Goal: Task Accomplishment & Management: Check status

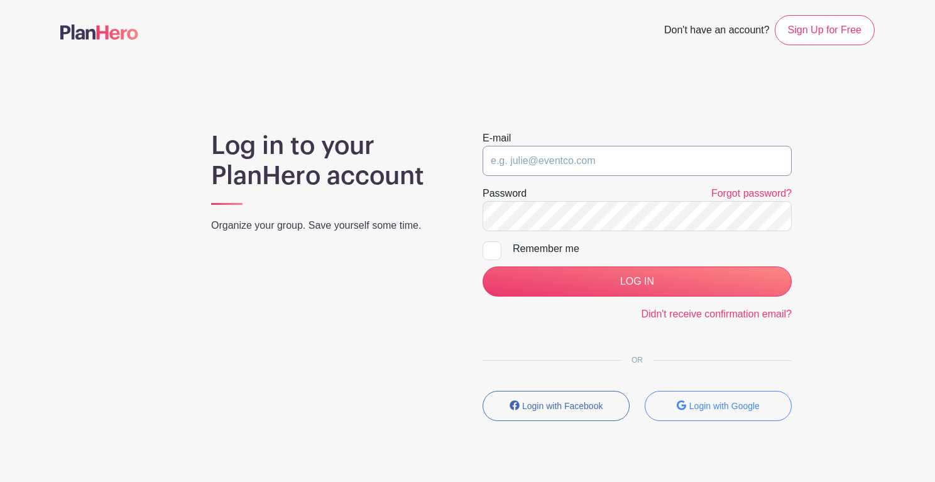
type input "[EMAIL_ADDRESS][DOMAIN_NAME]"
click at [637, 282] on input "LOG IN" at bounding box center [637, 282] width 309 height 30
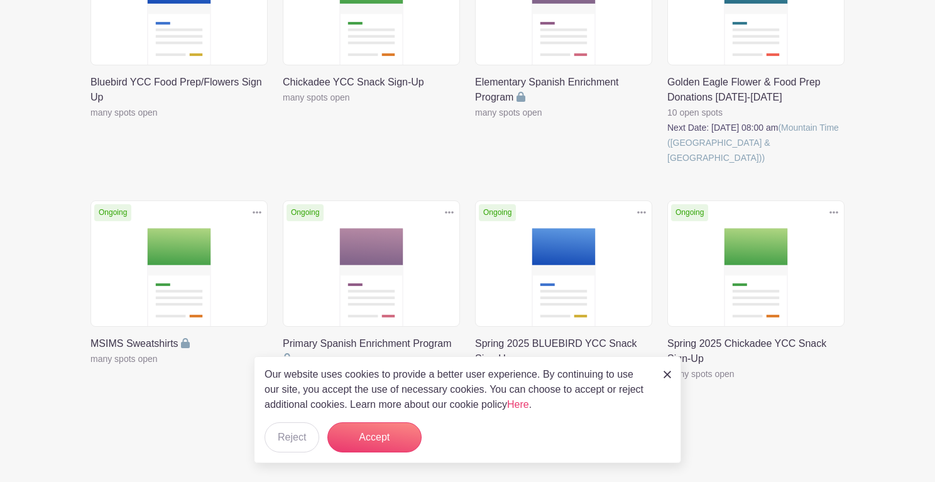
scroll to position [279, 0]
click at [668, 374] on img at bounding box center [668, 375] width 8 height 8
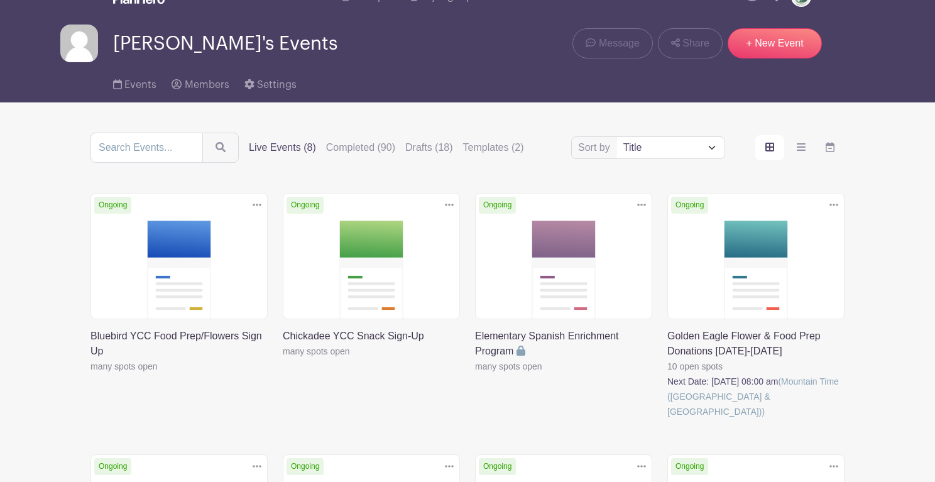
scroll to position [31, 0]
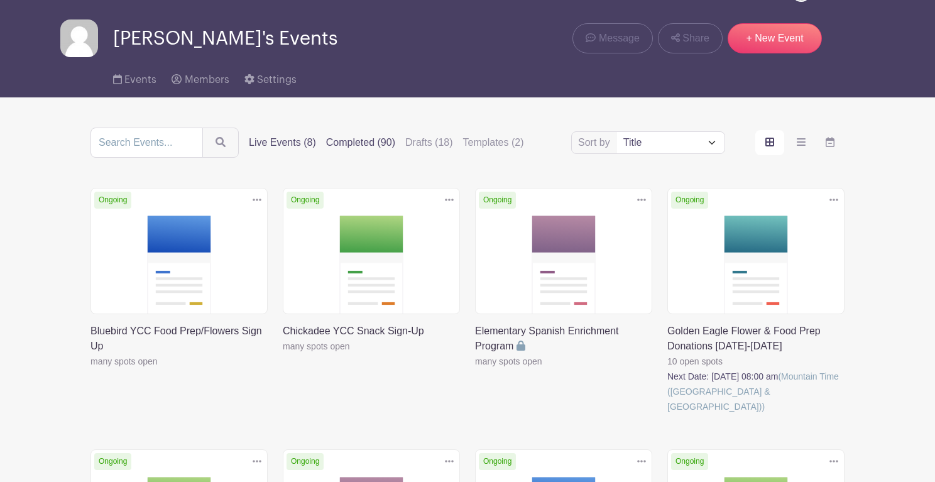
click at [366, 145] on label "Completed (90)" at bounding box center [360, 142] width 69 height 15
click at [0, 0] on input "Completed (90)" at bounding box center [0, 0] width 0 height 0
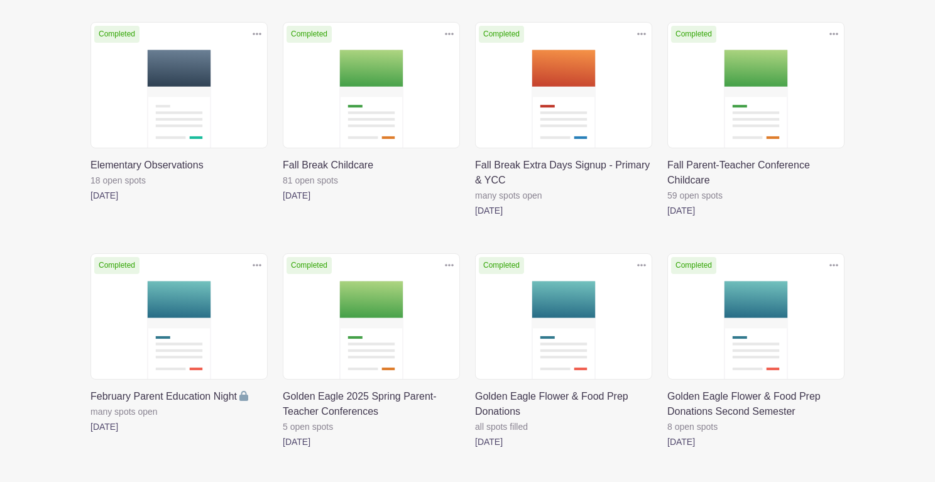
scroll to position [2028, 0]
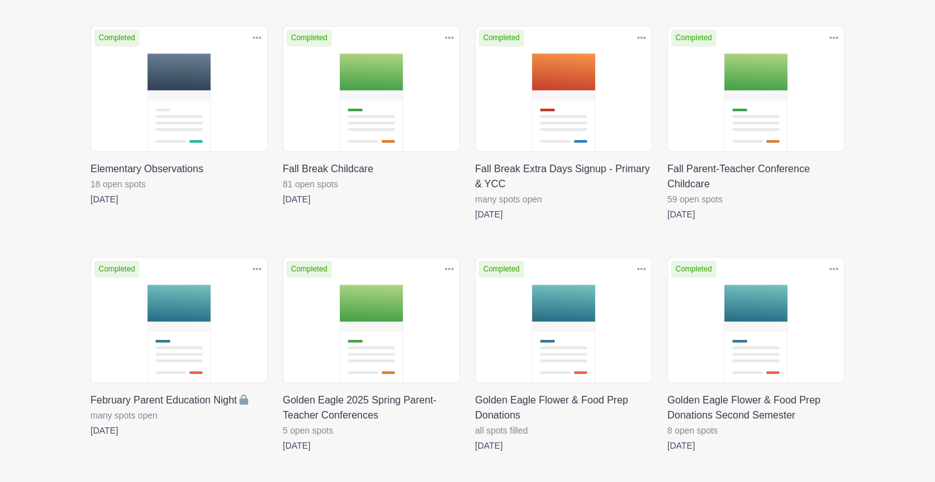
click at [475, 222] on link at bounding box center [475, 222] width 0 height 0
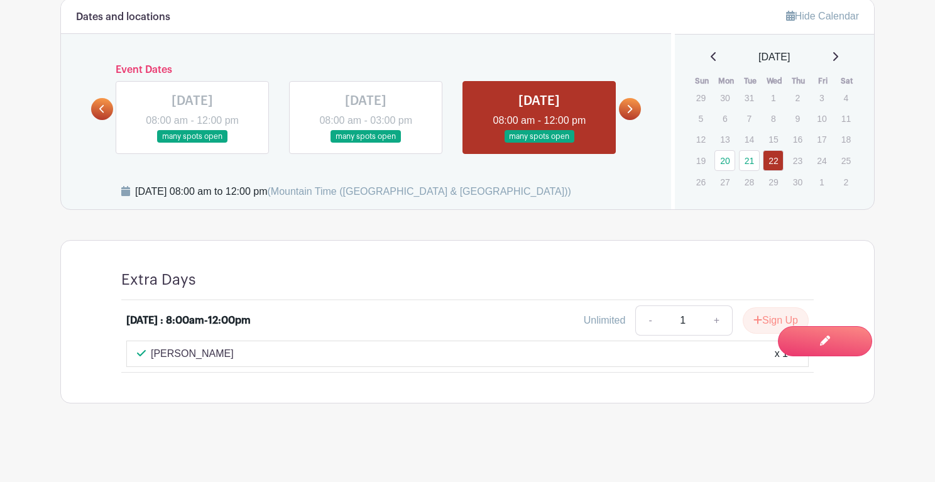
scroll to position [779, 0]
click at [366, 143] on link at bounding box center [366, 143] width 0 height 0
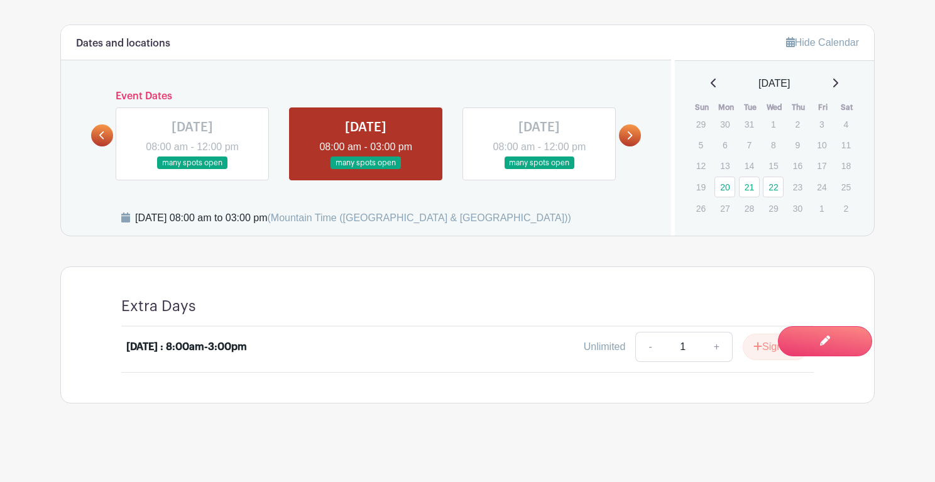
scroll to position [753, 0]
click at [192, 170] on link at bounding box center [192, 170] width 0 height 0
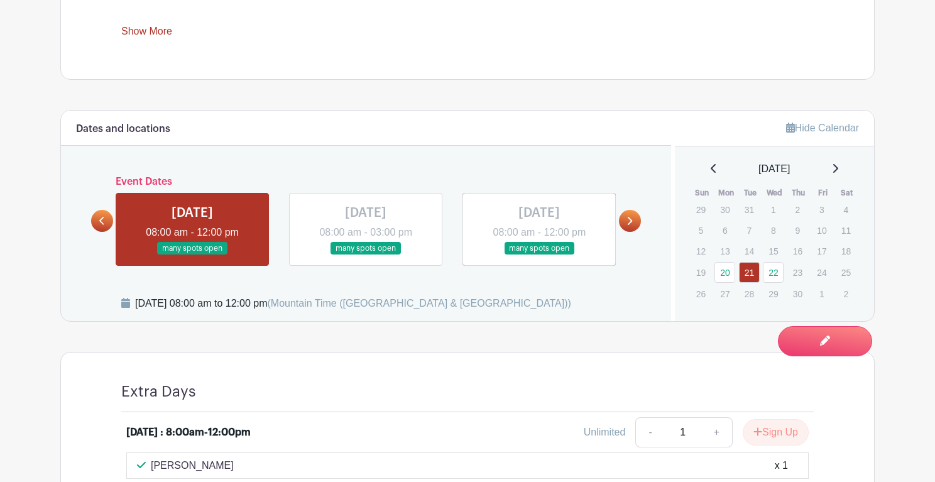
scroll to position [714, 0]
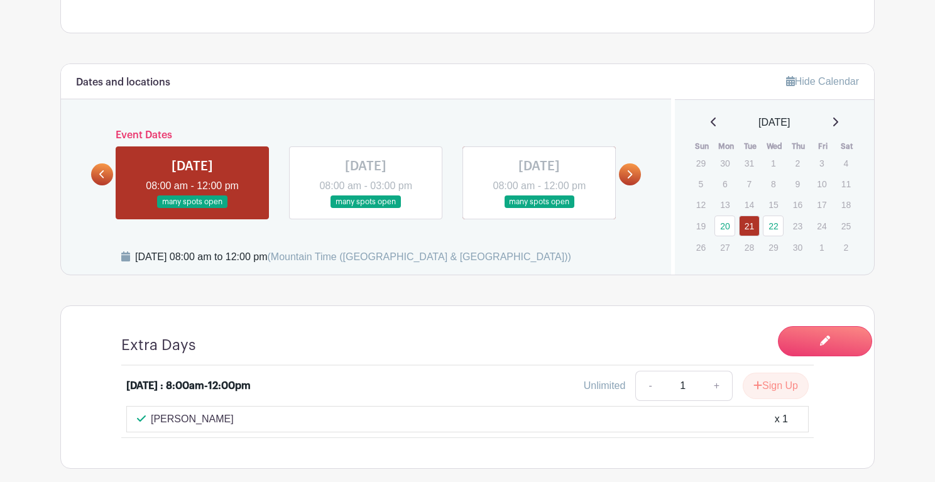
click at [632, 179] on icon at bounding box center [630, 174] width 6 height 9
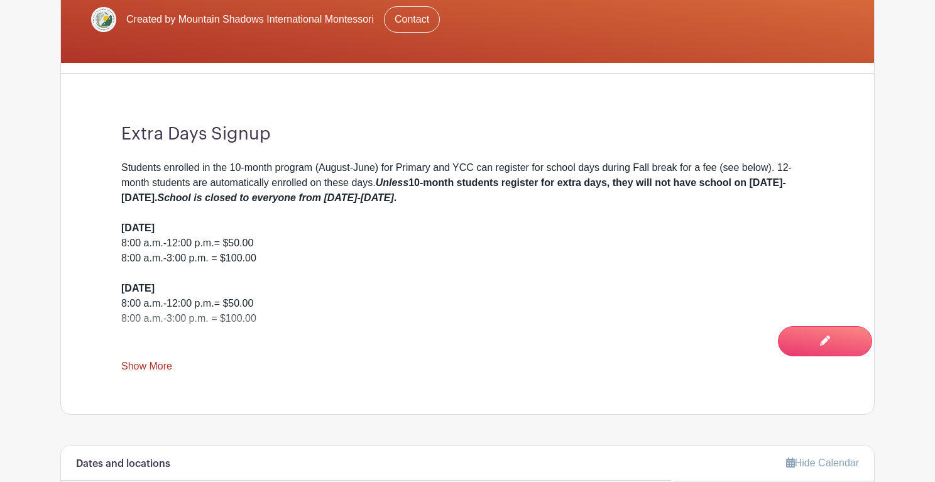
scroll to position [336, 0]
